Goal: Register for event/course

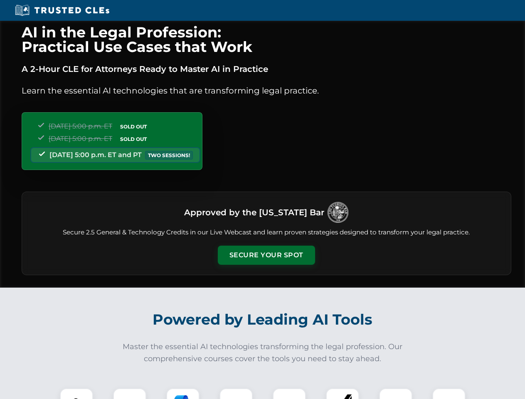
click at [266, 255] on button "Secure Your Spot" at bounding box center [266, 255] width 97 height 19
click at [77, 394] on img at bounding box center [76, 405] width 24 height 24
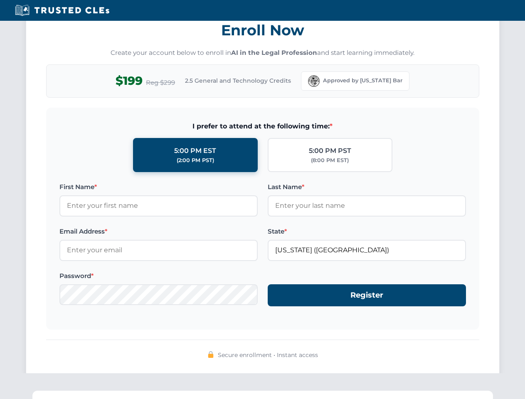
scroll to position [816, 0]
